Goal: Task Accomplishment & Management: Manage account settings

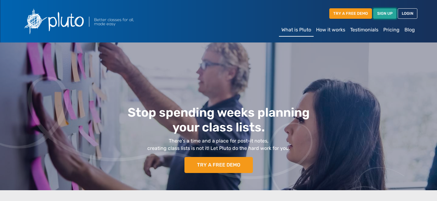
click at [385, 12] on link "SIGN UP" at bounding box center [384, 13] width 23 height 10
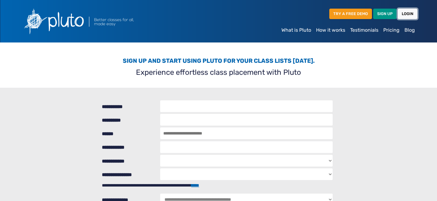
click at [409, 14] on link "LOGIN" at bounding box center [408, 14] width 20 height 10
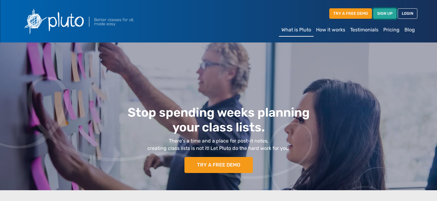
click at [391, 13] on link "SIGN UP" at bounding box center [384, 13] width 23 height 10
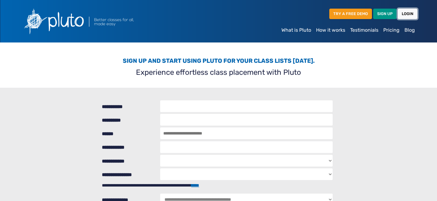
click at [406, 16] on link "LOGIN" at bounding box center [408, 14] width 20 height 10
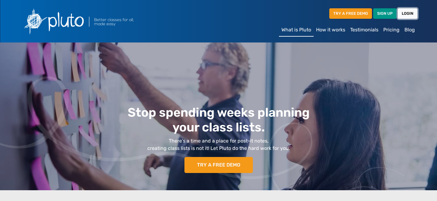
click at [406, 14] on link "LOGIN" at bounding box center [408, 13] width 20 height 10
